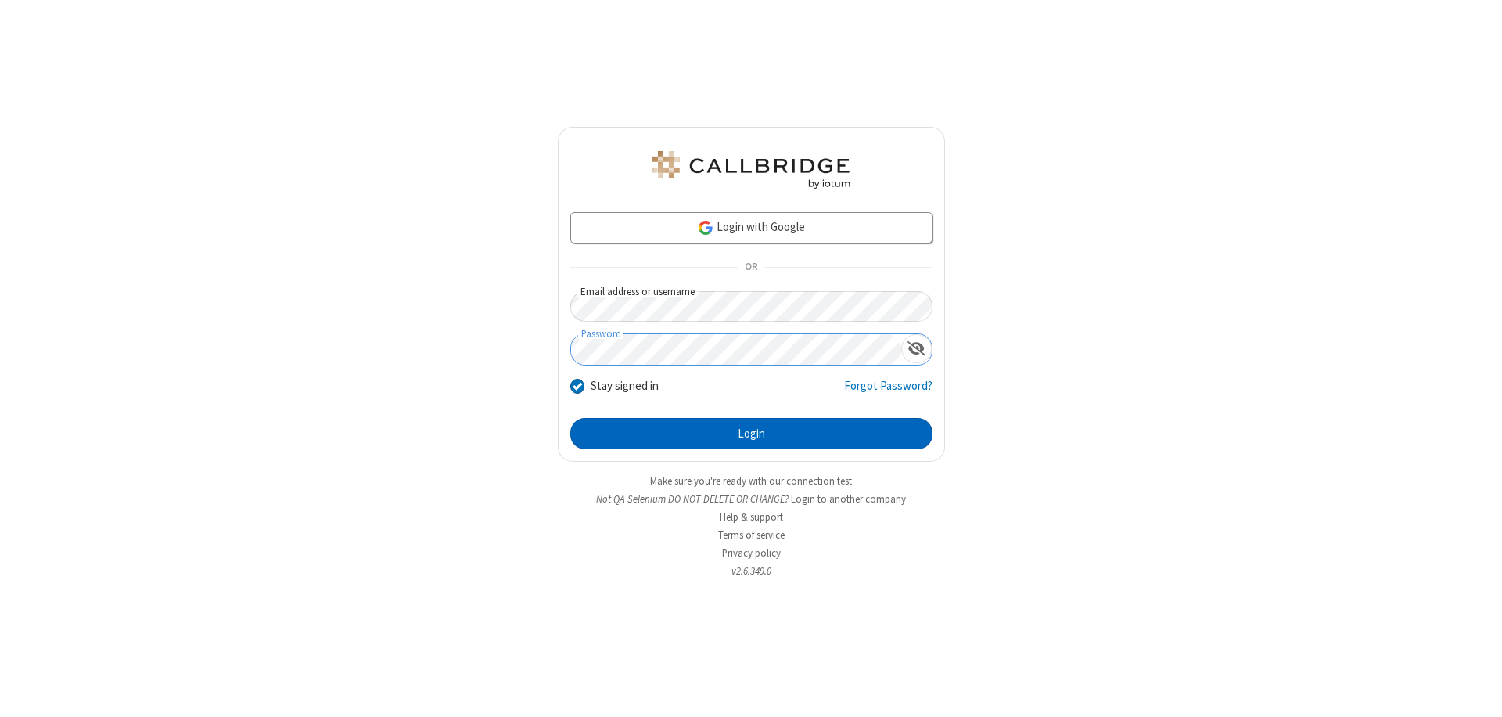
click at [751, 433] on button "Login" at bounding box center [751, 433] width 362 height 31
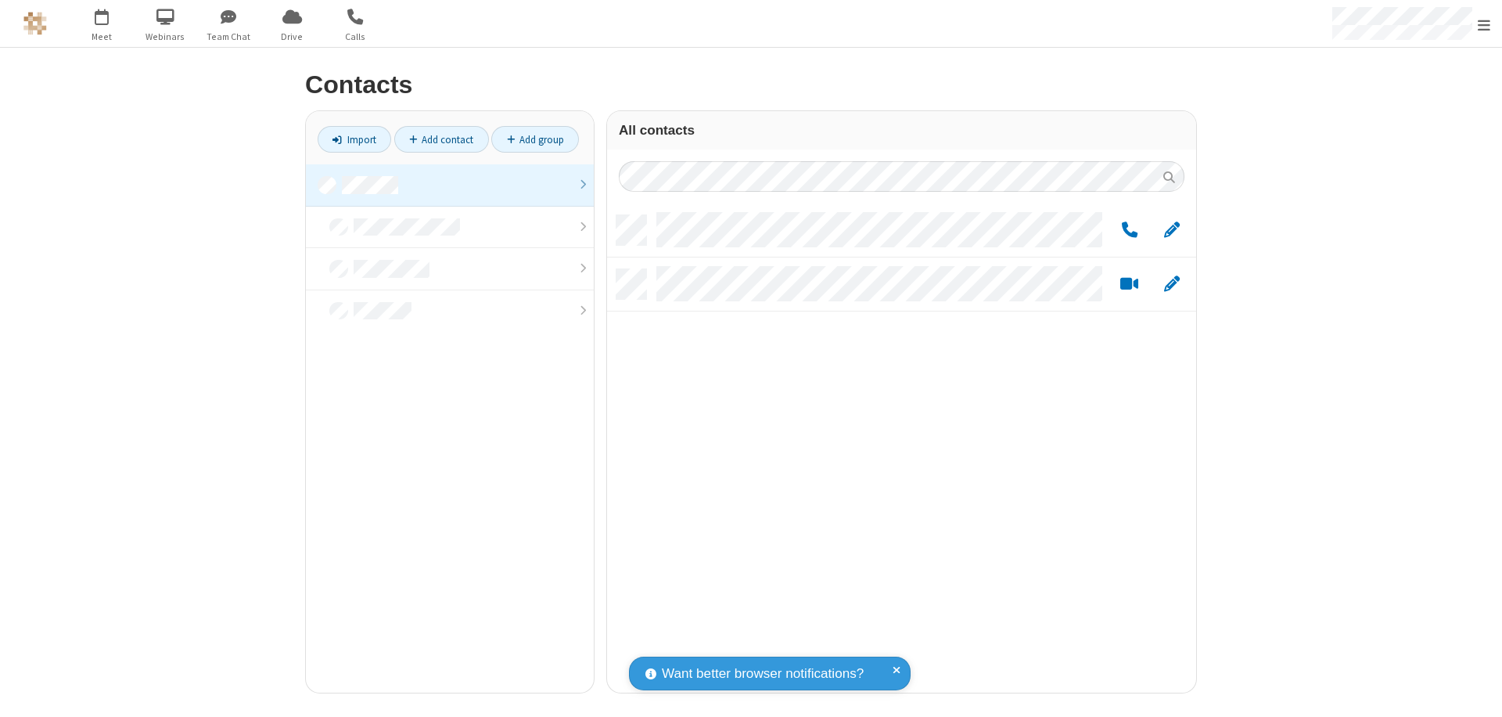
scroll to position [477, 577]
click at [535, 139] on link "Add group" at bounding box center [535, 139] width 88 height 27
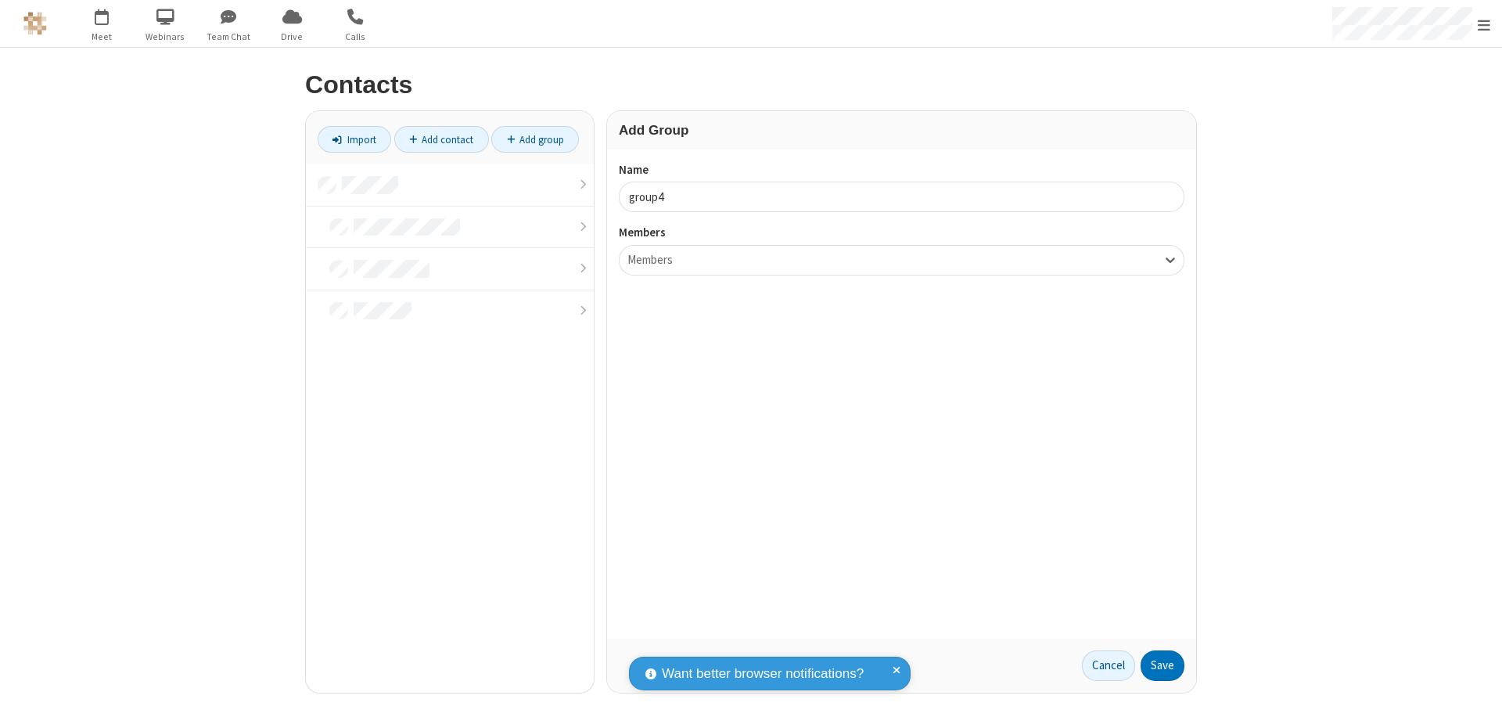
type input "group4"
type input "name20"
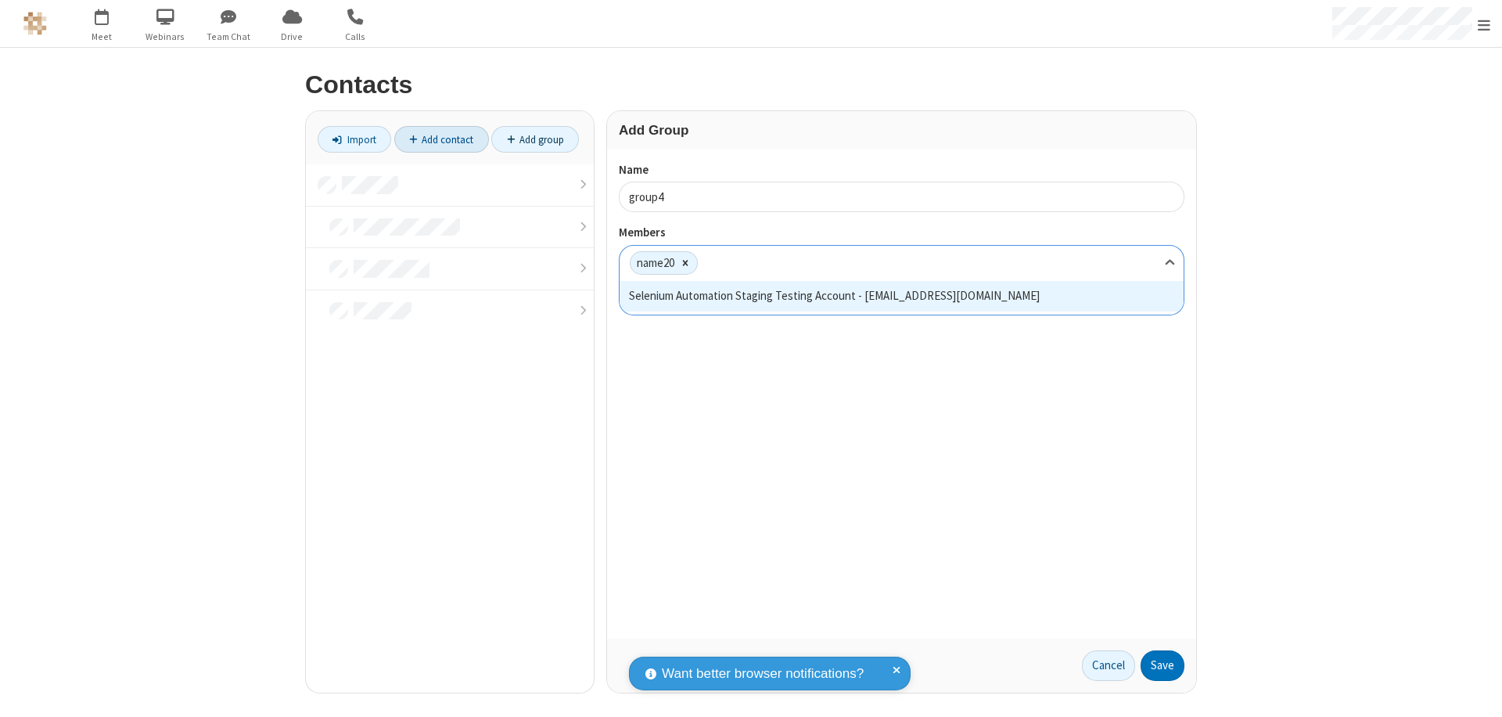
click at [1162, 665] on button "Save" at bounding box center [1163, 665] width 44 height 31
click at [441, 139] on link "Add contact" at bounding box center [441, 139] width 95 height 27
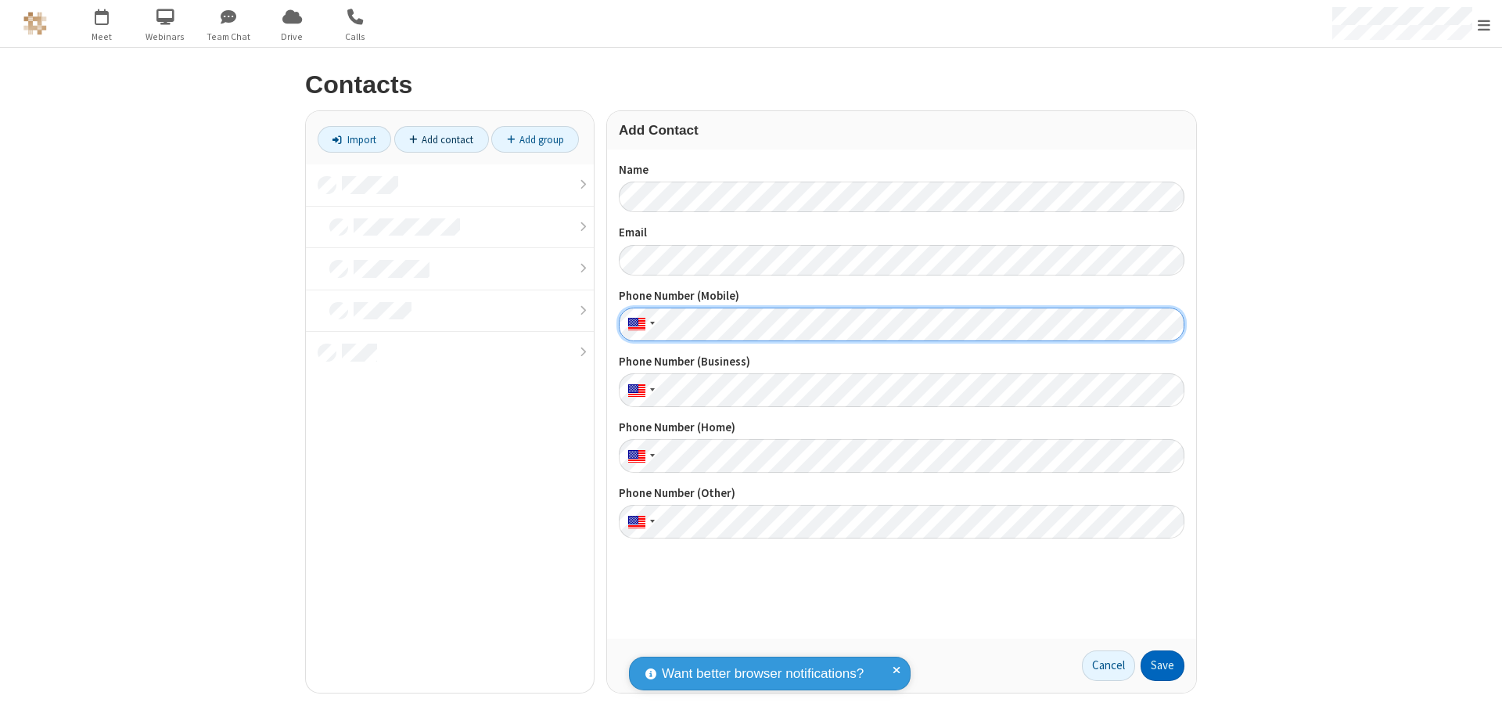
click at [1162, 665] on button "Save" at bounding box center [1163, 665] width 44 height 31
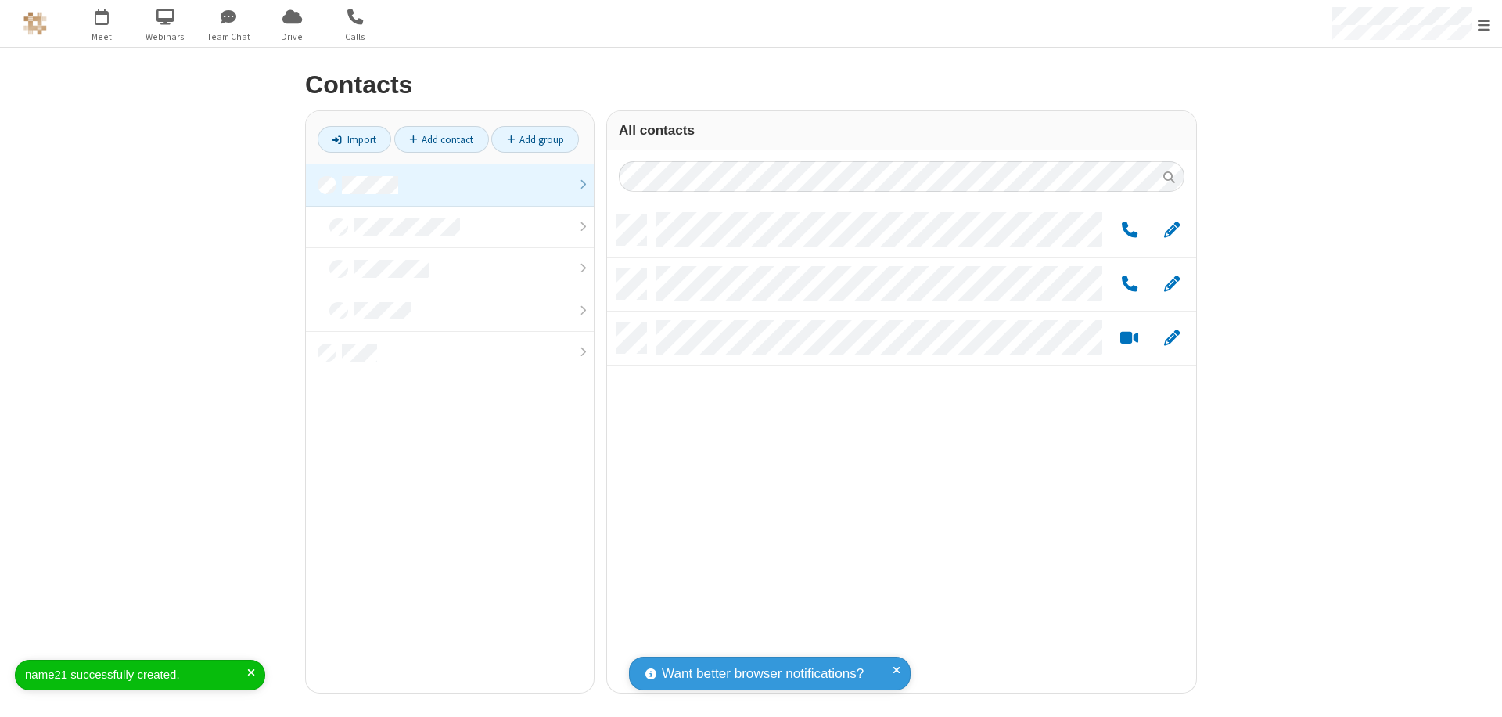
scroll to position [477, 577]
